Goal: Information Seeking & Learning: Learn about a topic

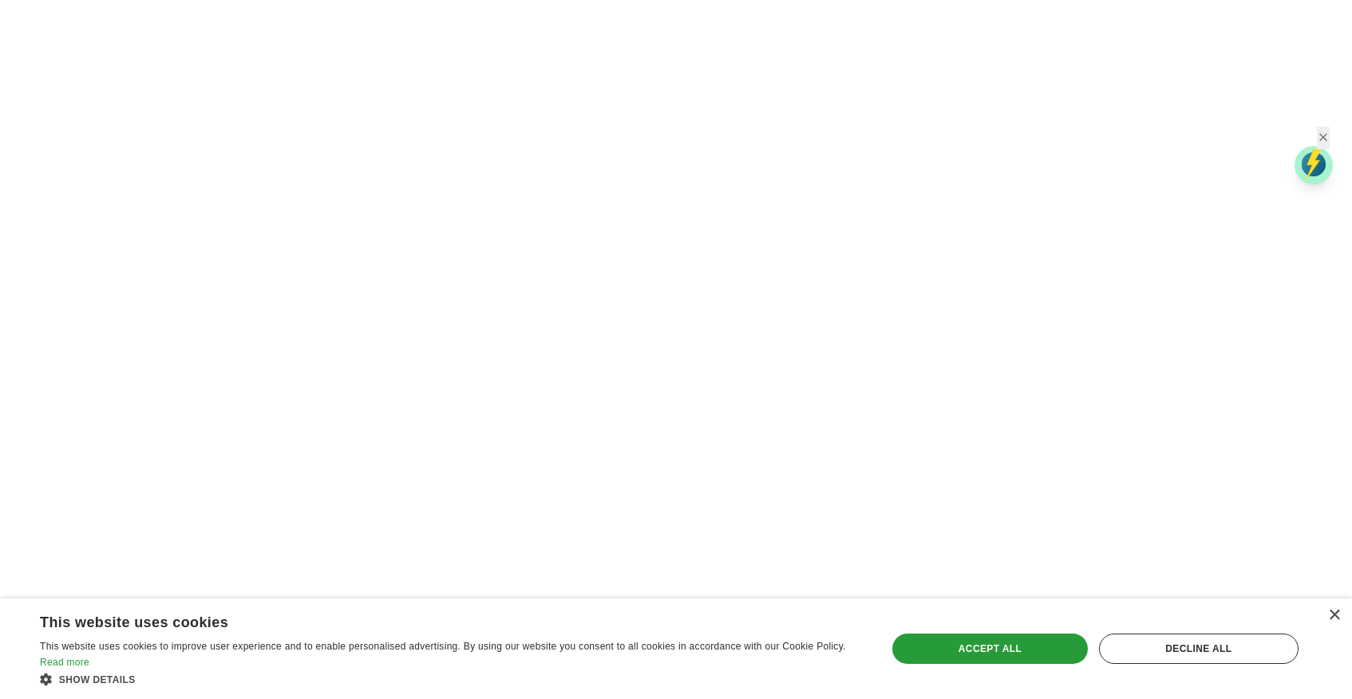
scroll to position [2871, 0]
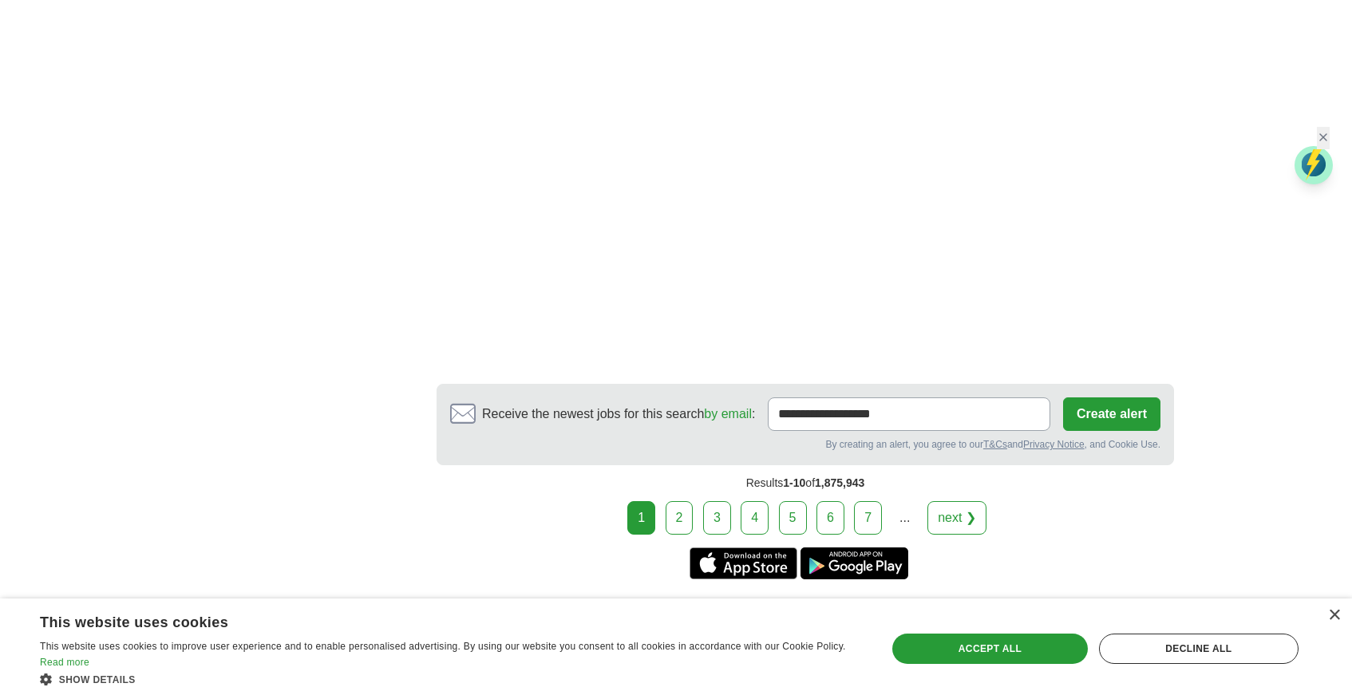
click at [958, 501] on link "next ❯" at bounding box center [957, 518] width 59 height 34
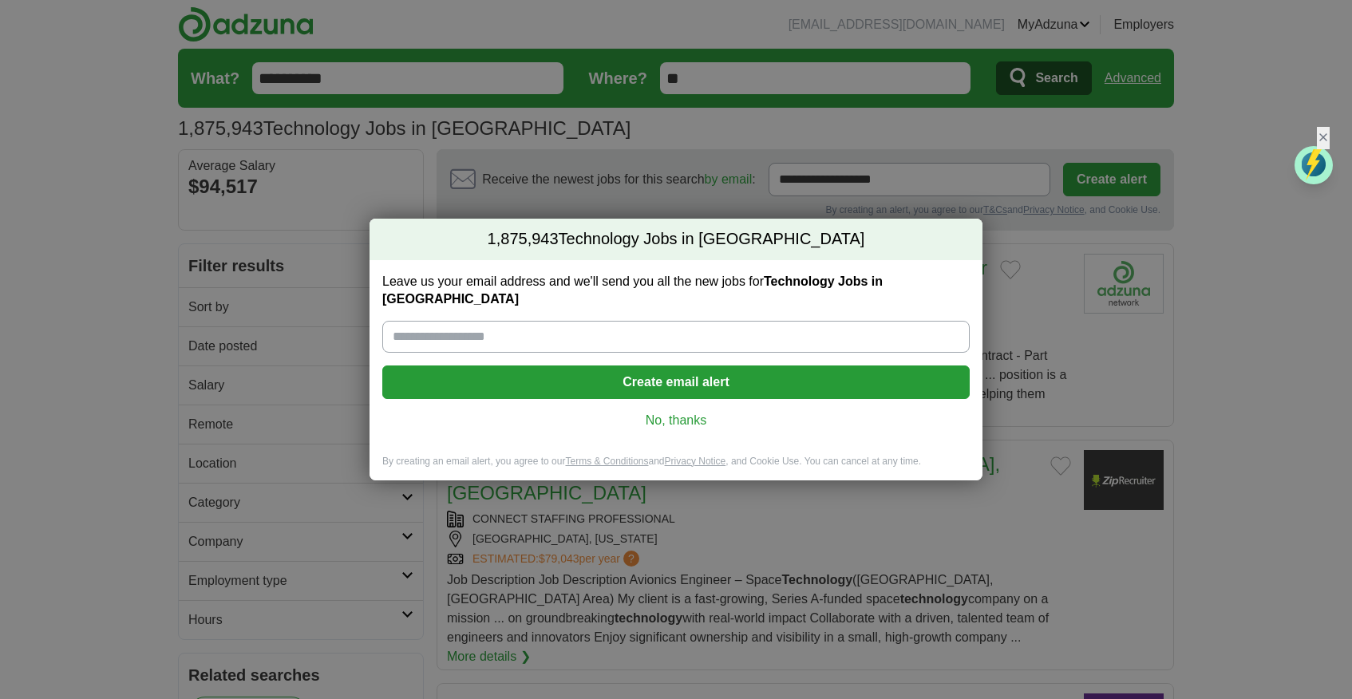
click at [660, 419] on link "No, thanks" at bounding box center [676, 421] width 562 height 18
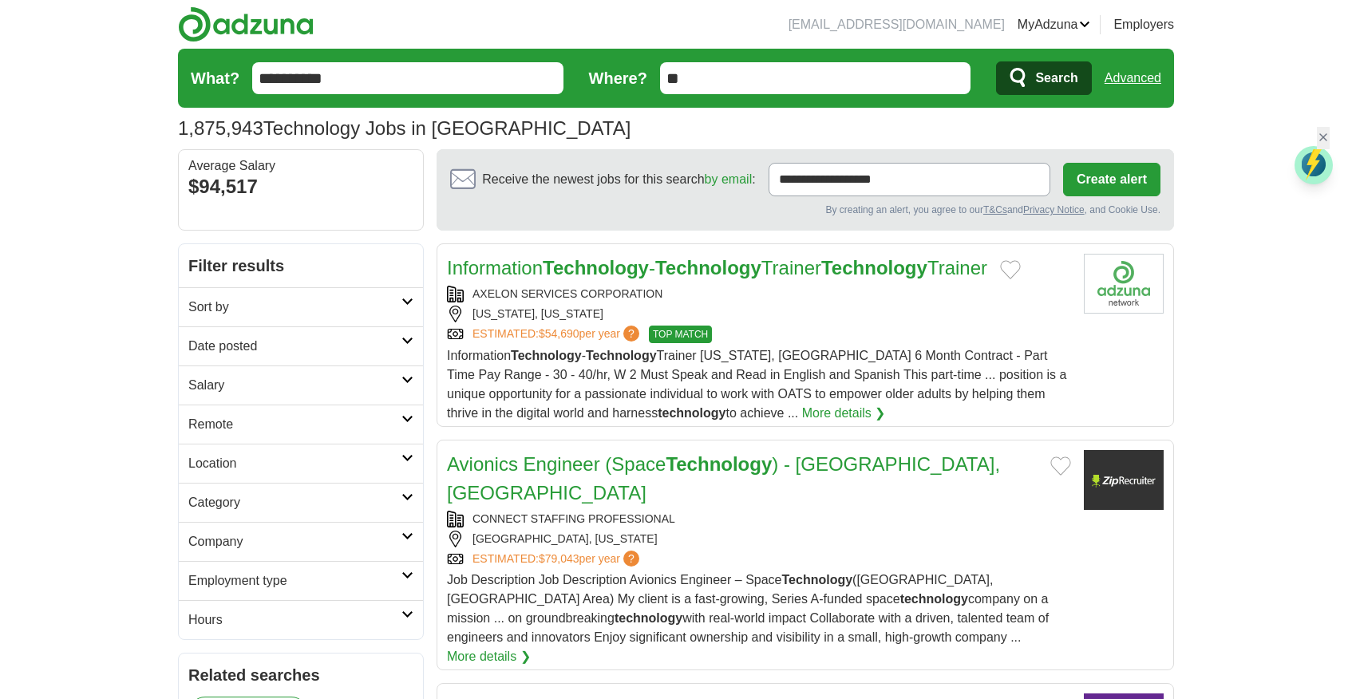
click at [702, 77] on input "**" at bounding box center [815, 78] width 311 height 32
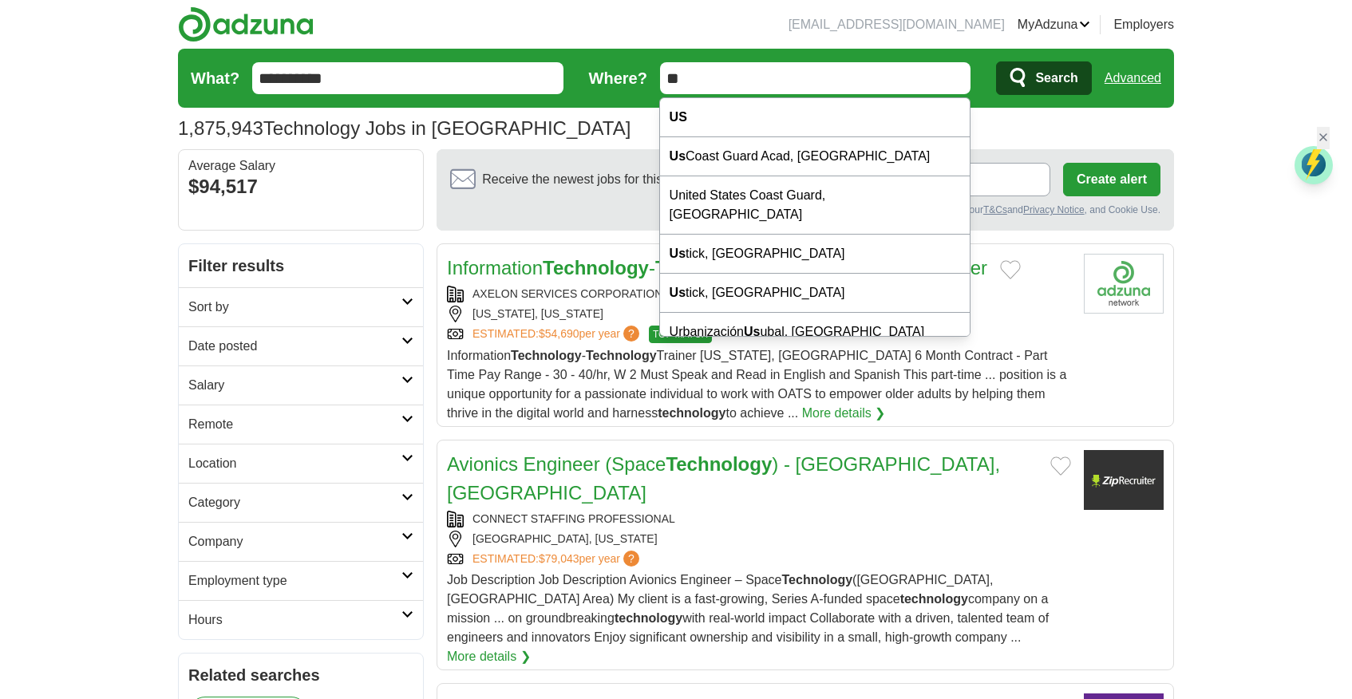
type input "*"
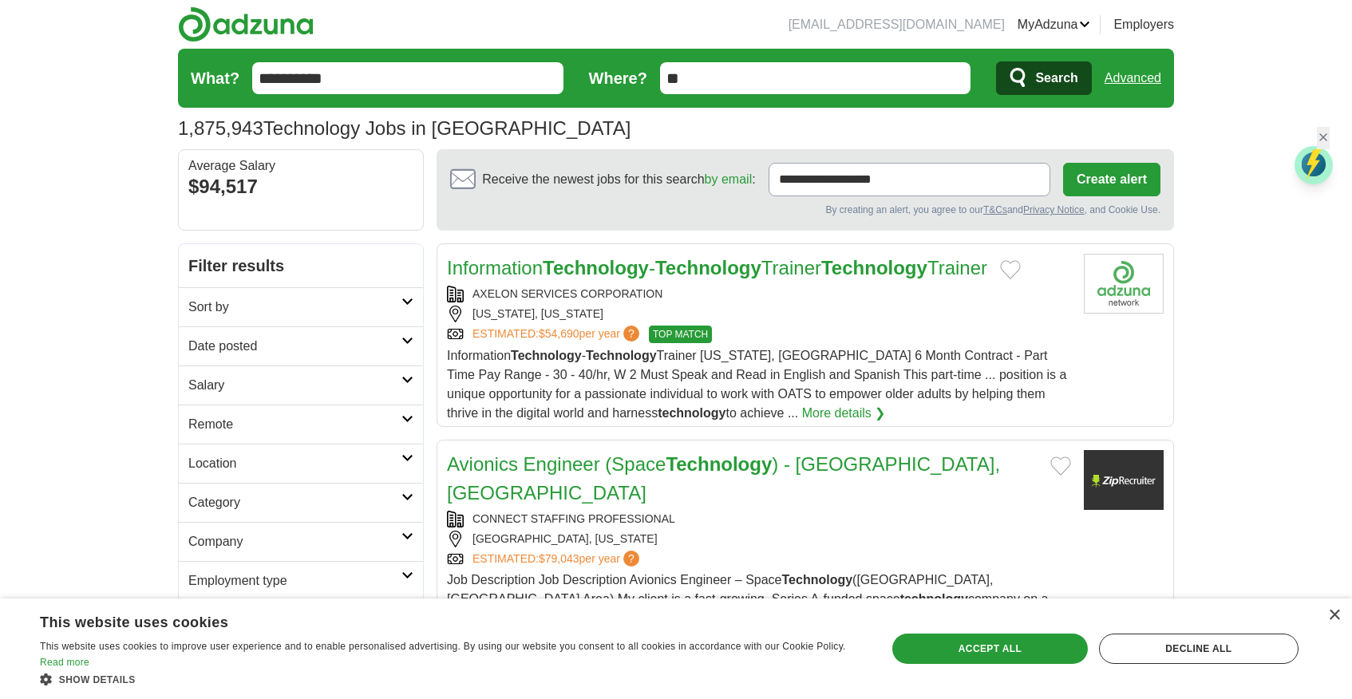
type input "*"
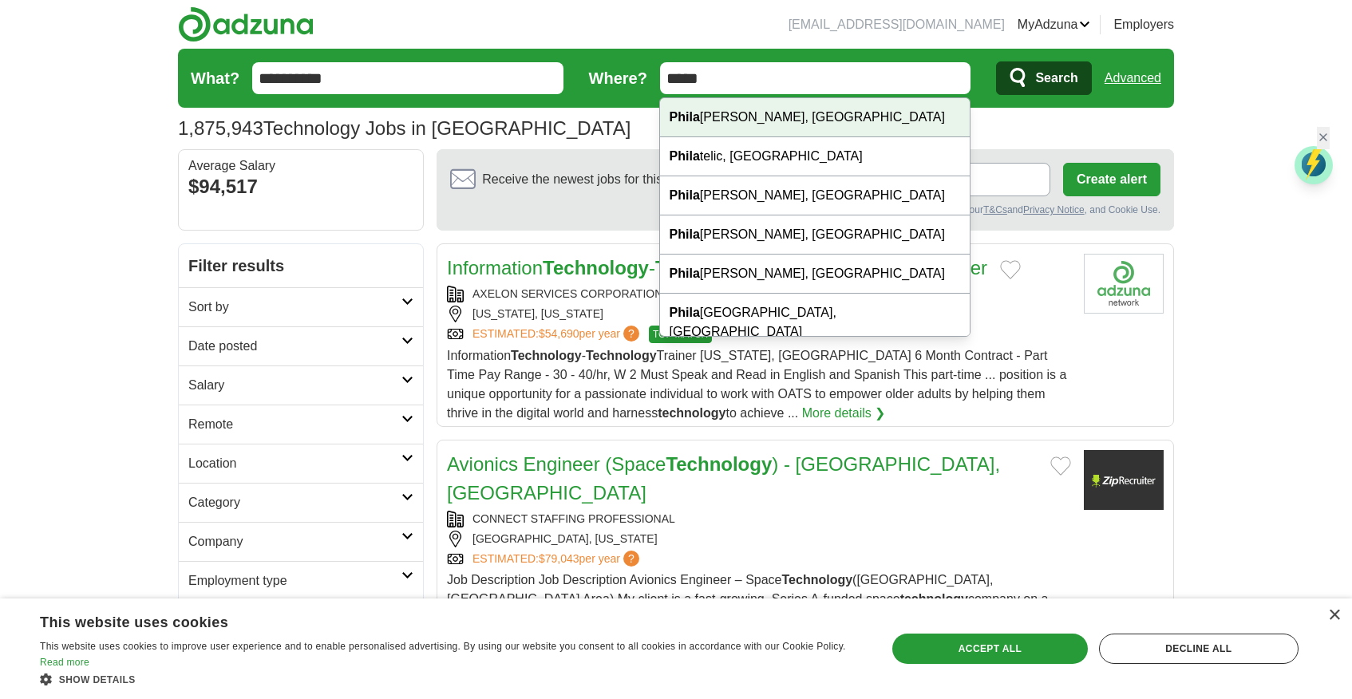
click at [714, 110] on div "Phila delphia, PA" at bounding box center [815, 117] width 310 height 39
type input "**********"
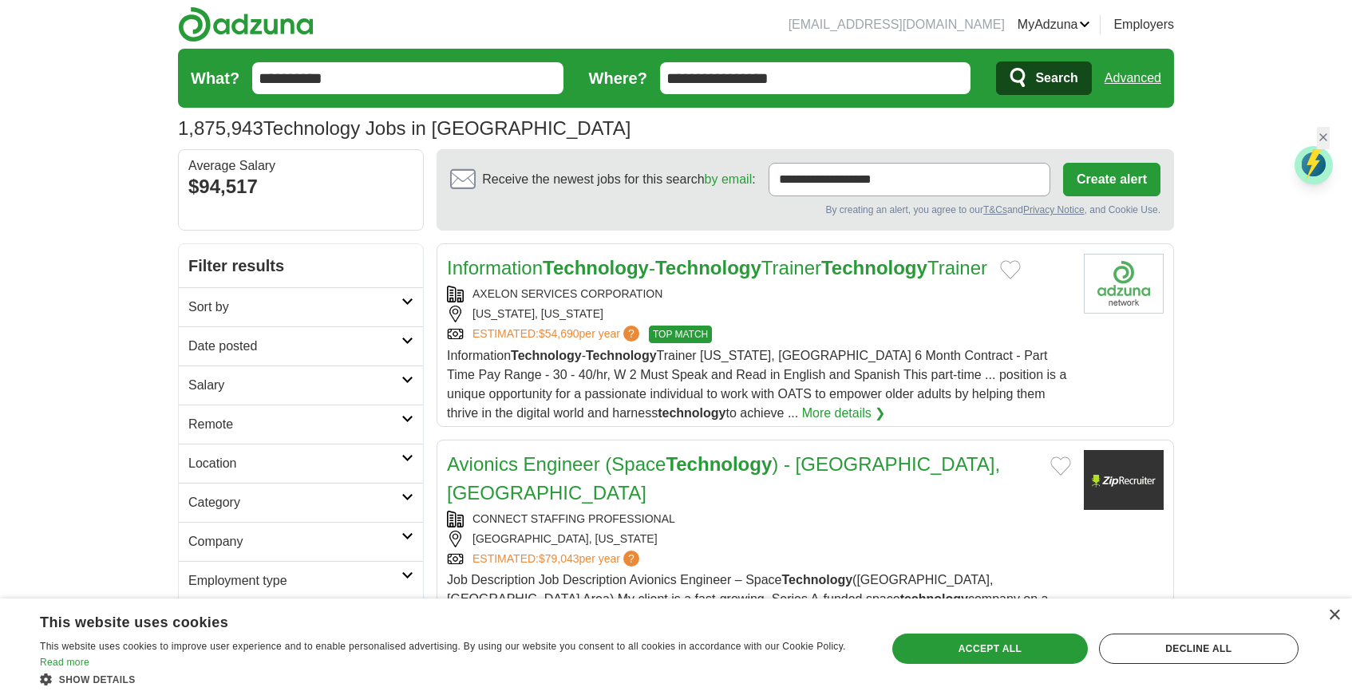
click at [1027, 84] on icon "submit" at bounding box center [1019, 78] width 19 height 22
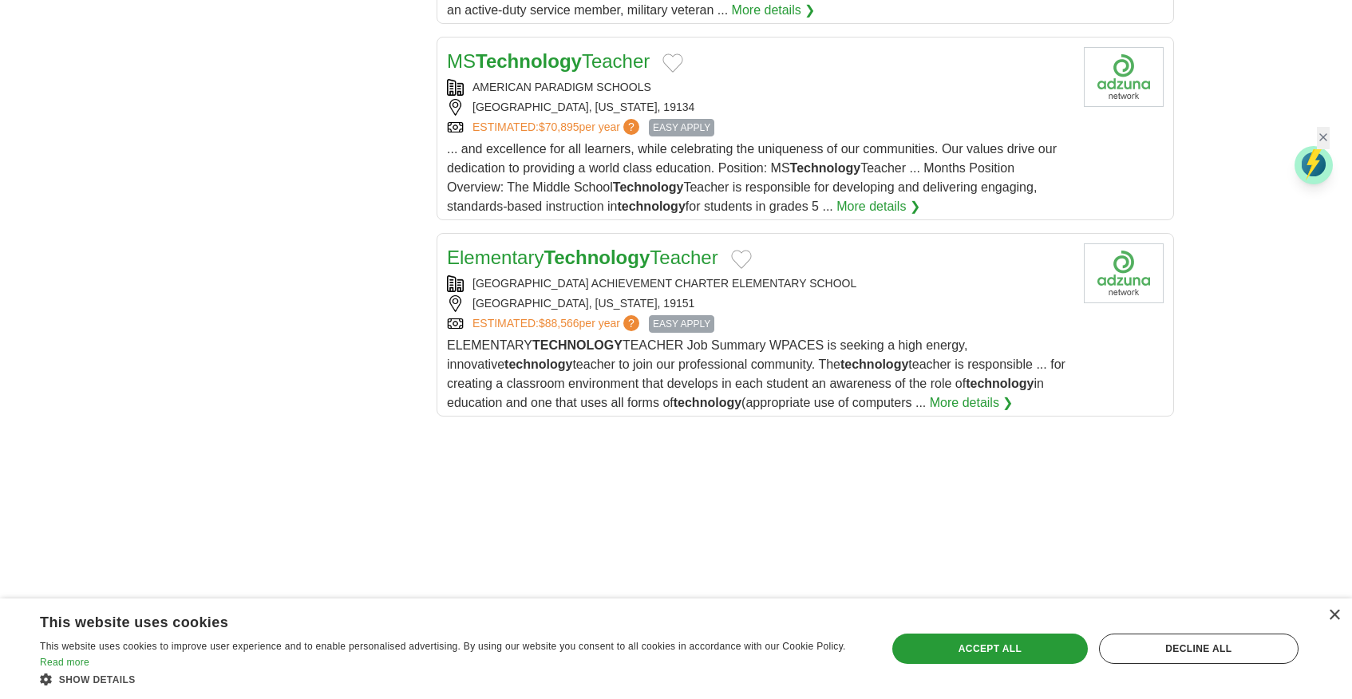
scroll to position [1968, 0]
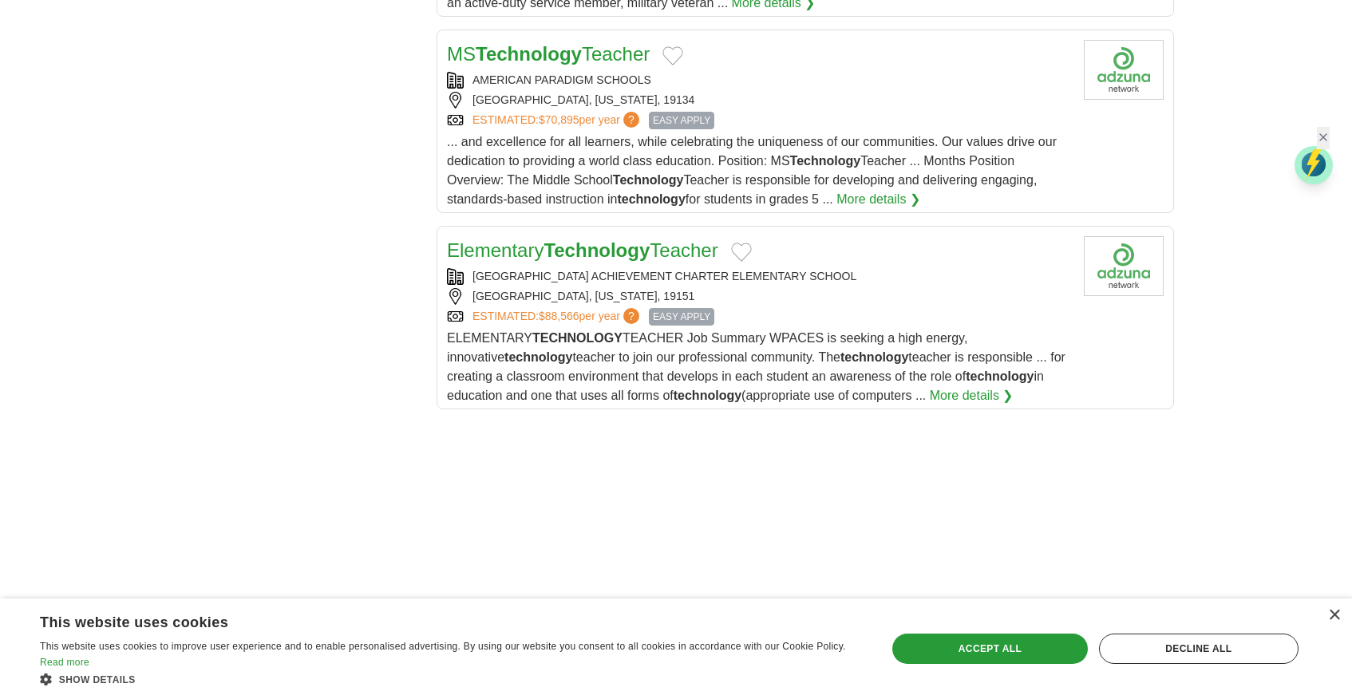
click at [720, 361] on span "ELEMENTARY TECHNOLOGY TEACHER Job Summary WPACES is seeking a high energy, inno…" at bounding box center [756, 366] width 619 height 71
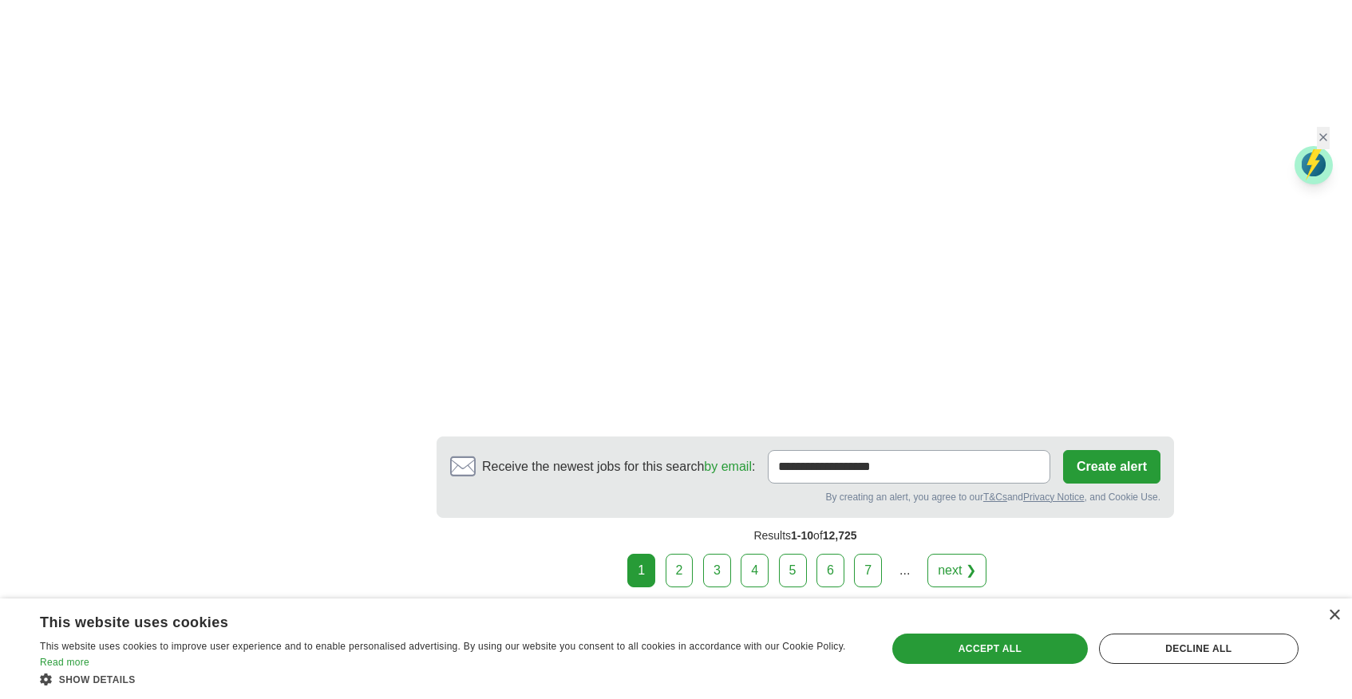
scroll to position [2788, 0]
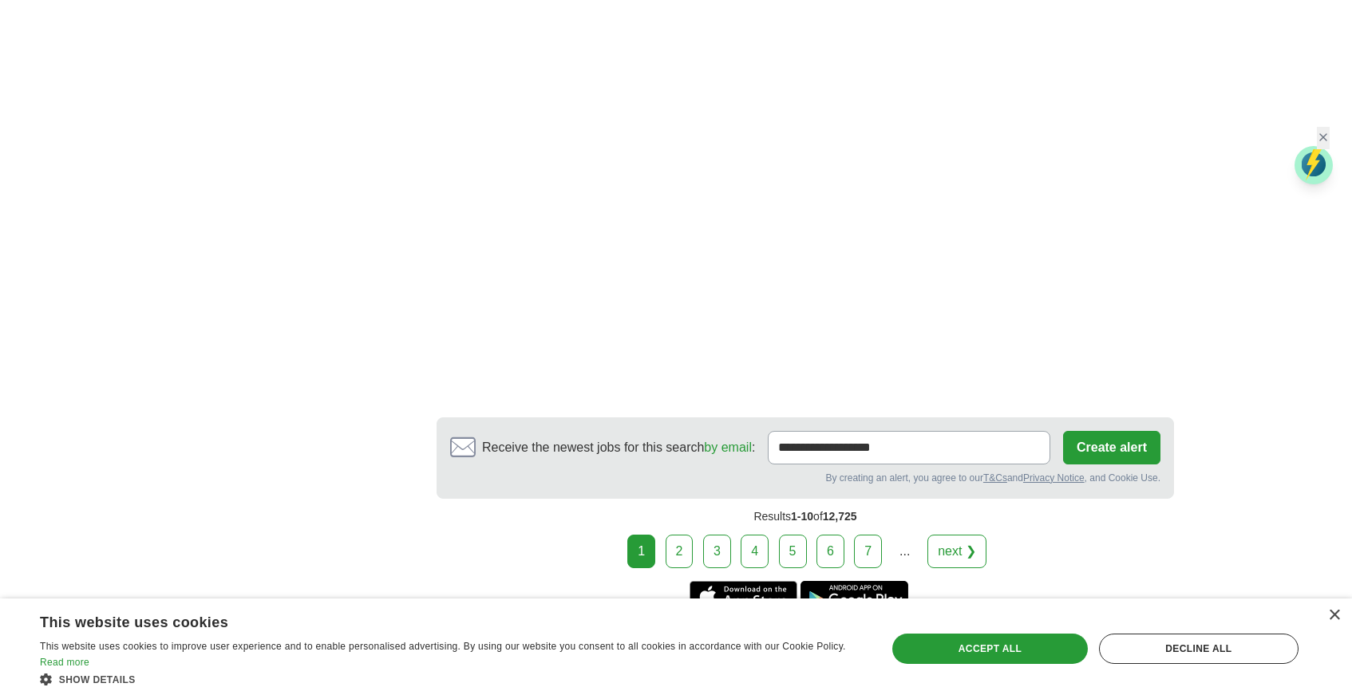
click at [956, 543] on link "next ❯" at bounding box center [957, 552] width 59 height 34
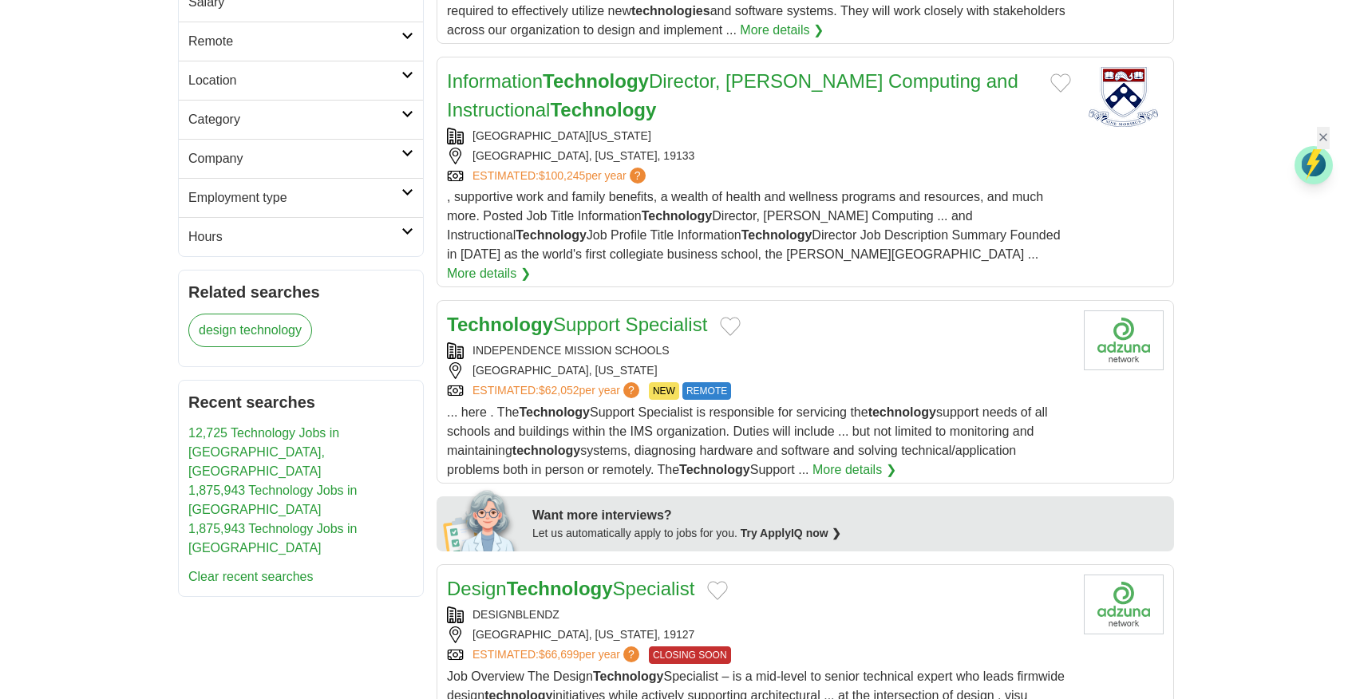
scroll to position [447, 0]
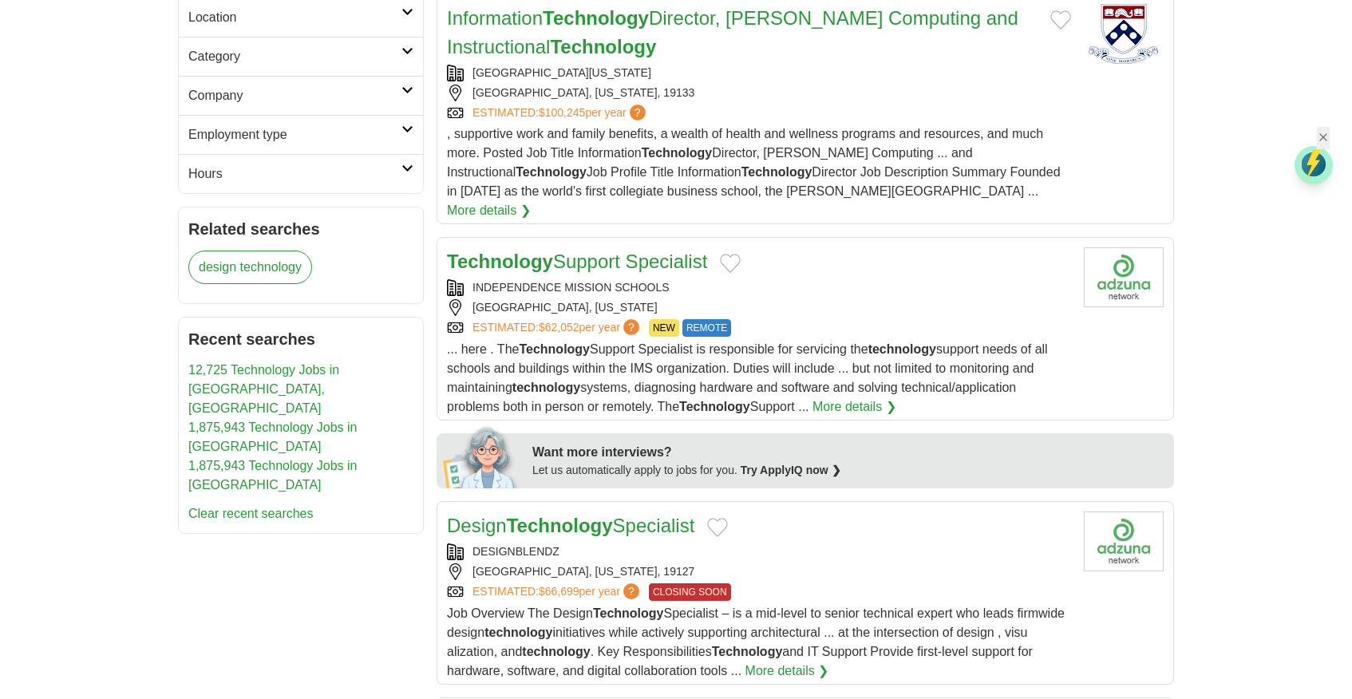
click at [680, 353] on span "... here . The Technology Support Specialist is responsible for servicing the t…" at bounding box center [747, 377] width 601 height 71
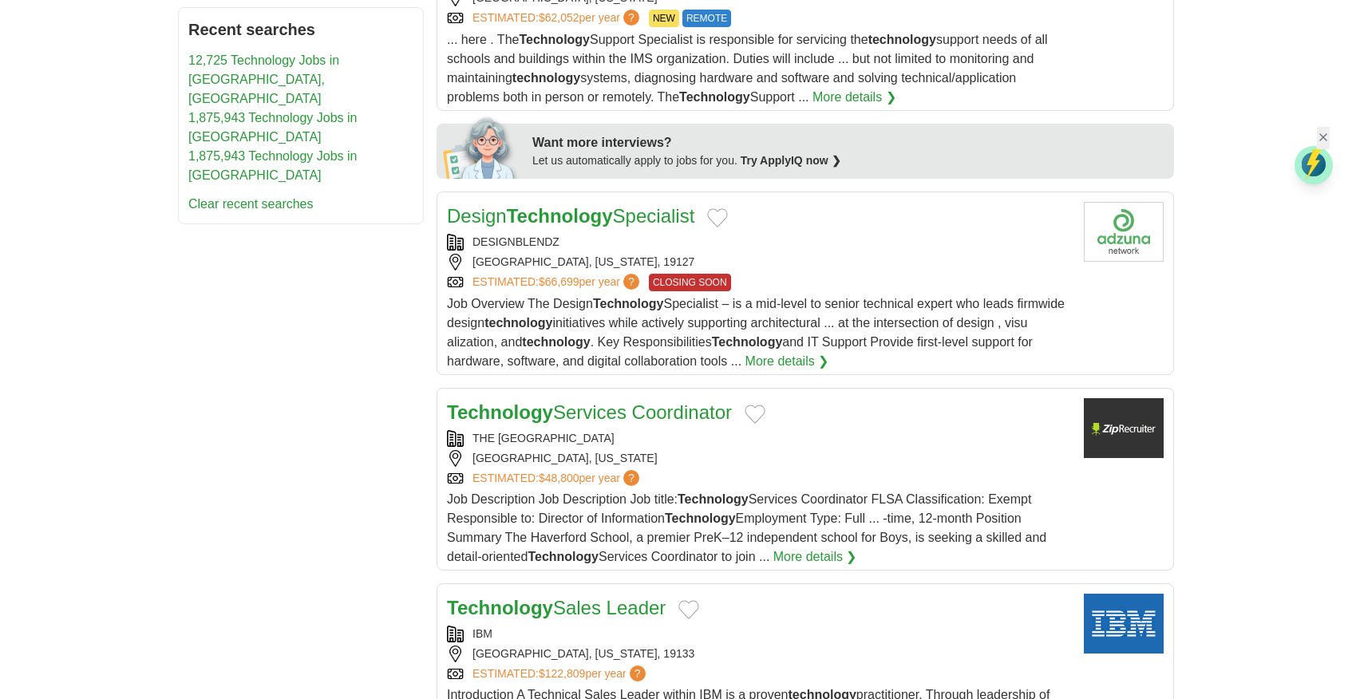
scroll to position [760, 0]
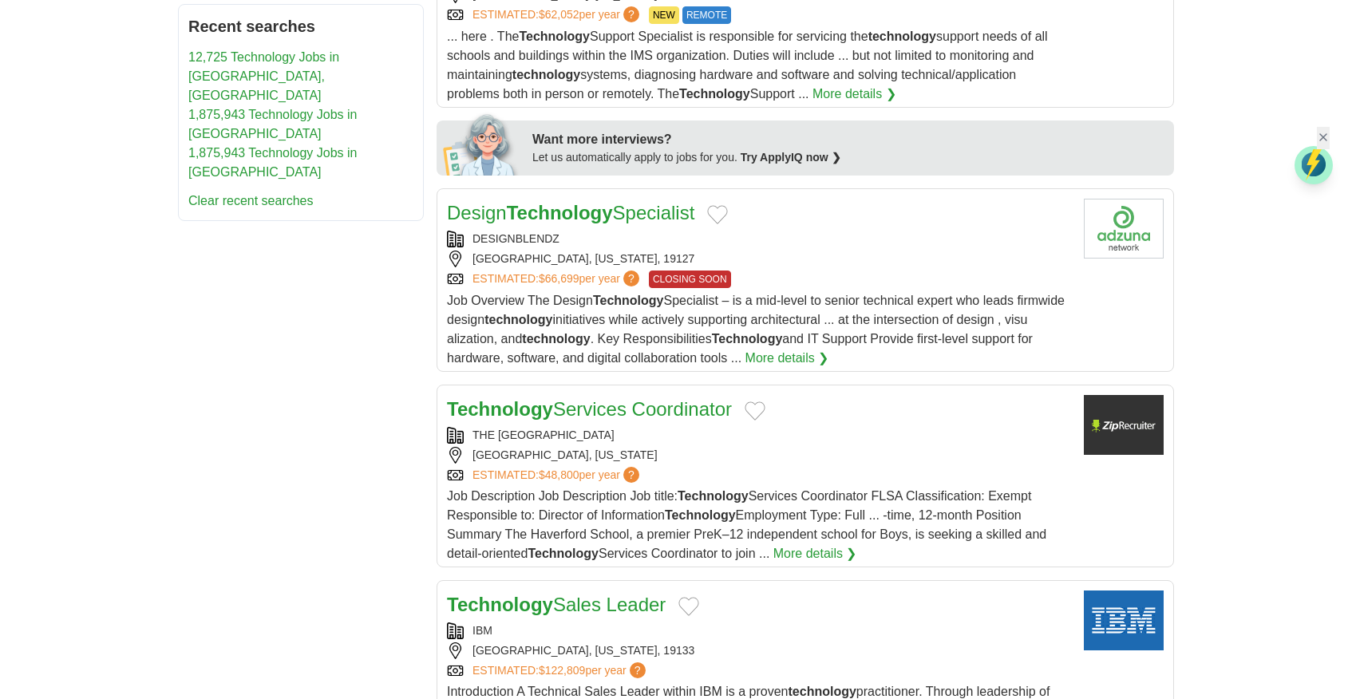
click at [570, 501] on span "Job Description Job Description Job title: Technology Services Coordinator FLSA…" at bounding box center [746, 524] width 599 height 71
